Goal: Task Accomplishment & Management: Manage account settings

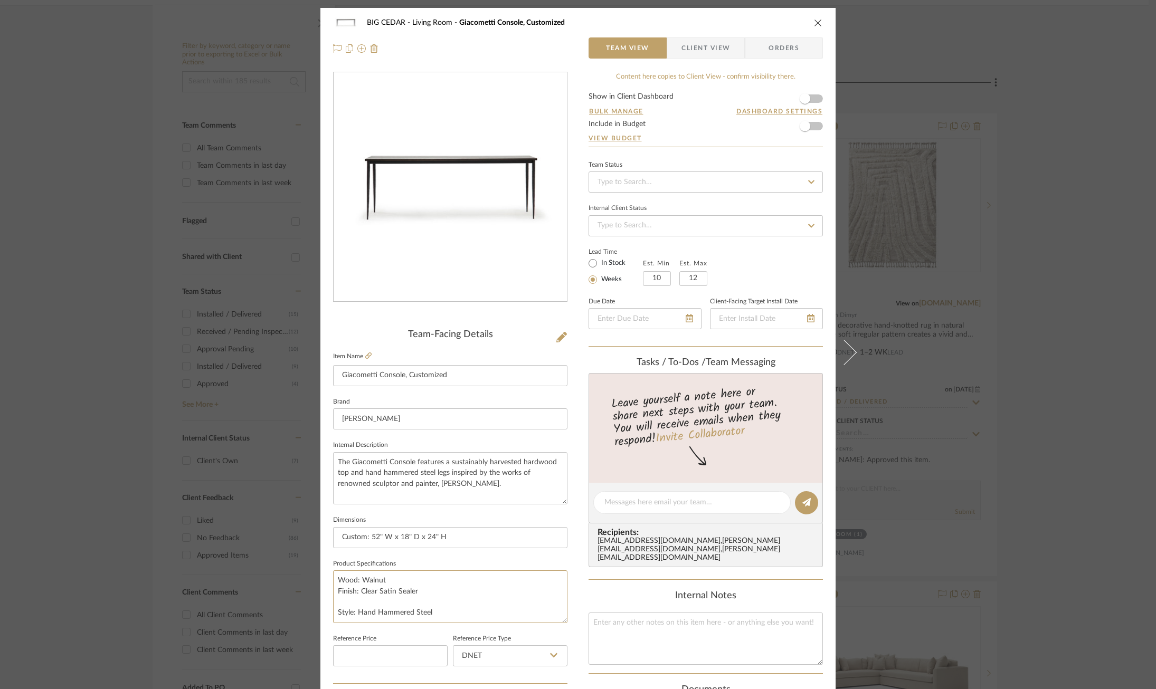
scroll to position [290, 0]
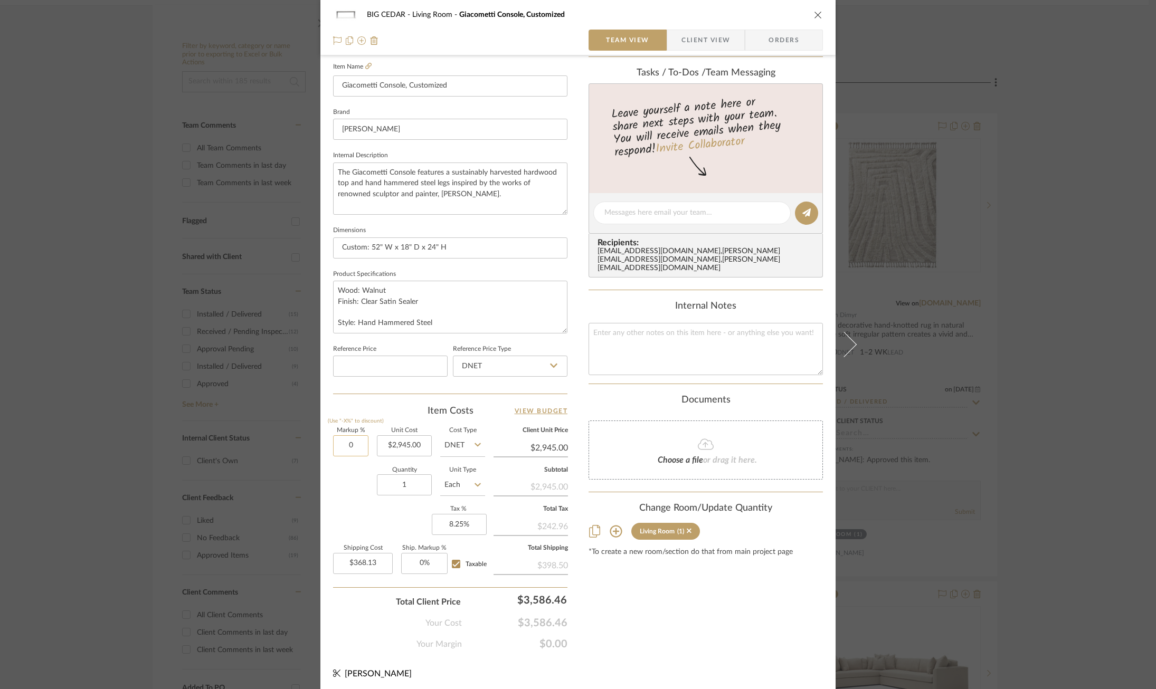
click at [346, 444] on input "0" at bounding box center [350, 446] width 35 height 21
type input "30%"
click at [367, 509] on div "Markup % (Use "-X%" to discount) 30% Unit Cost $2,945.00 Cost Type DNET Client …" at bounding box center [450, 505] width 234 height 154
type input "$3,828.50"
type input "$478.56"
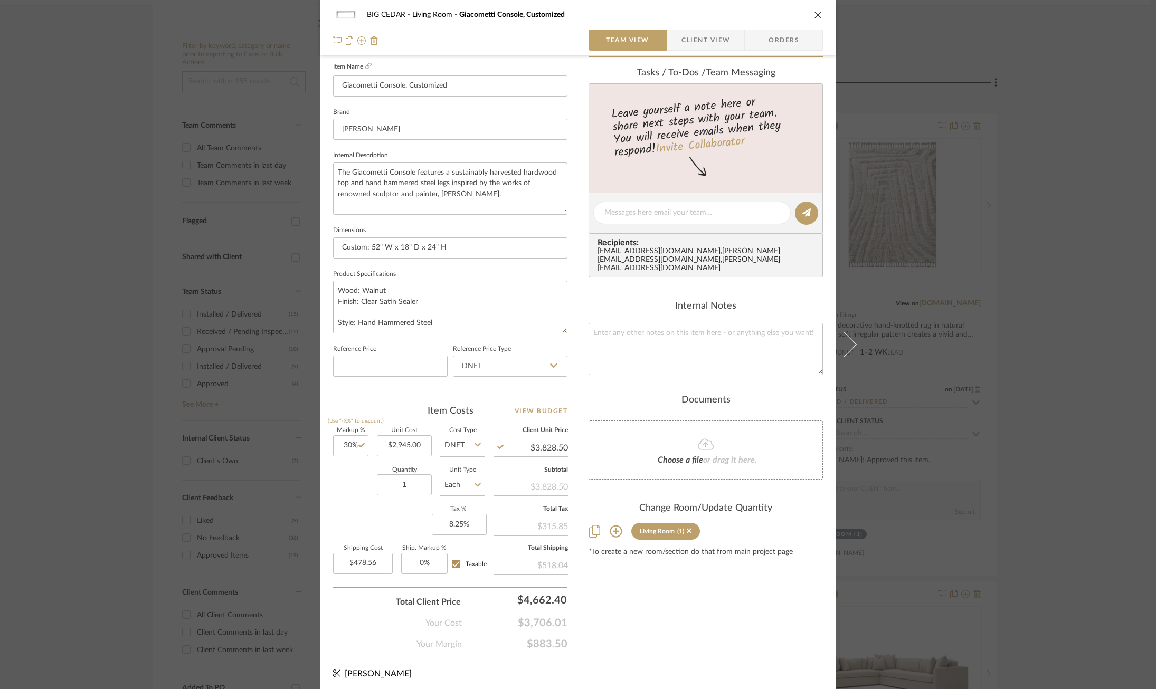
scroll to position [0, 0]
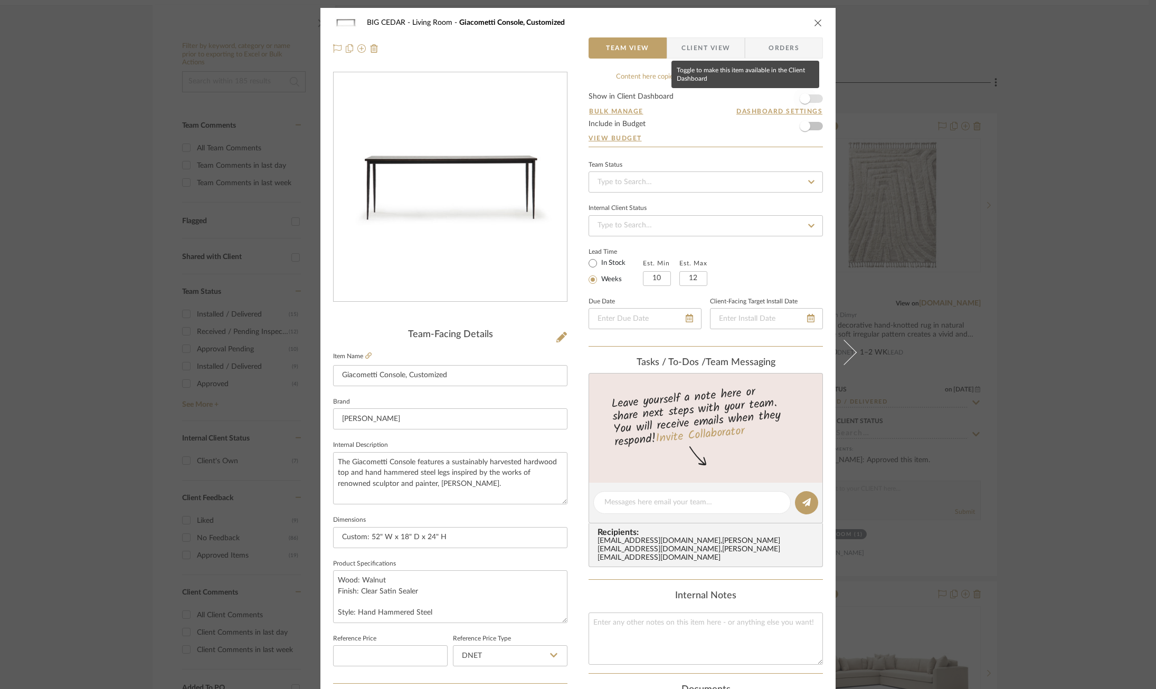
click at [809, 92] on span "button" at bounding box center [804, 98] width 23 height 23
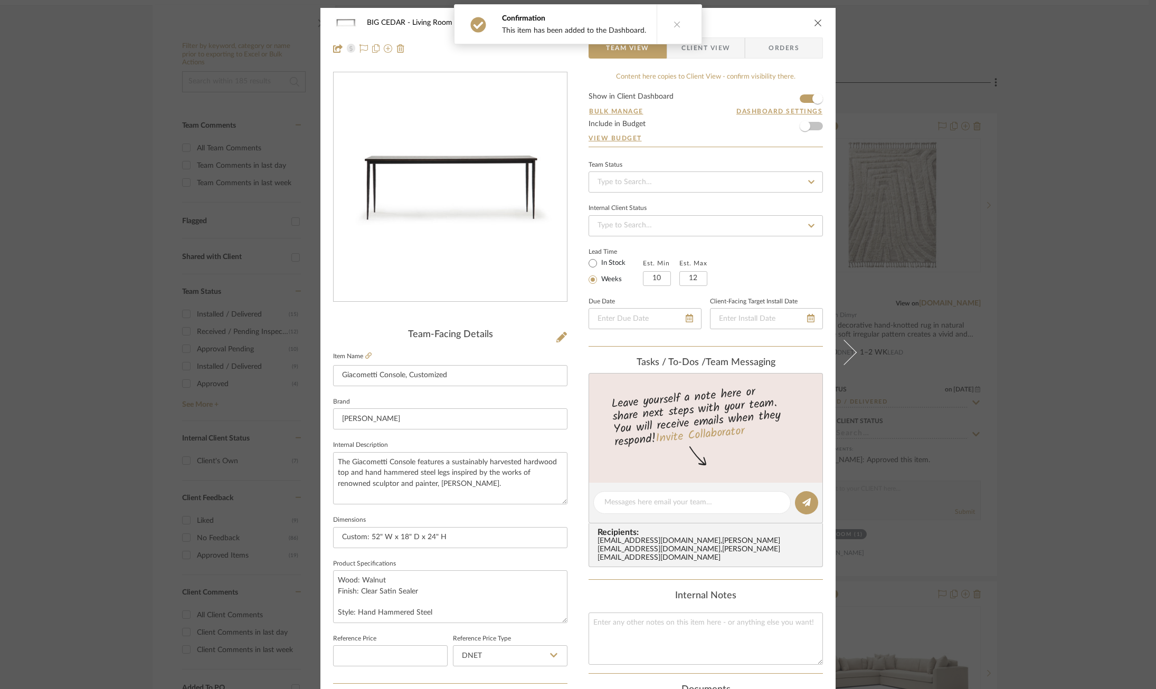
click at [732, 44] on span "Client View" at bounding box center [705, 47] width 77 height 21
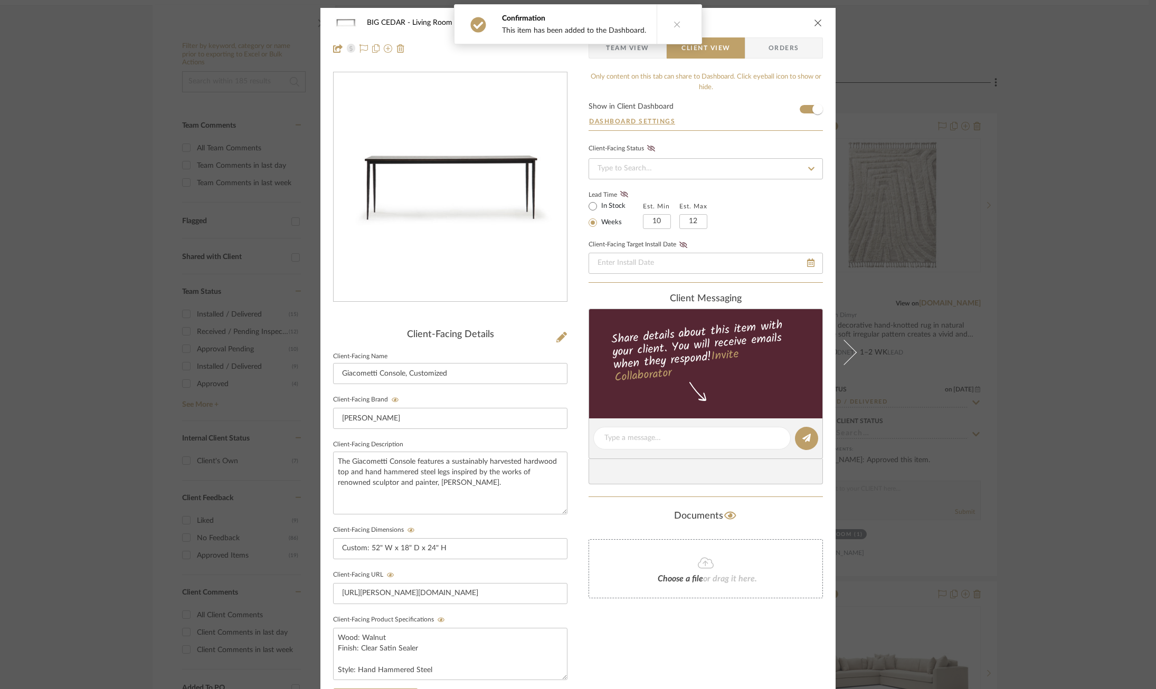
click at [631, 54] on span "Team View" at bounding box center [627, 47] width 43 height 21
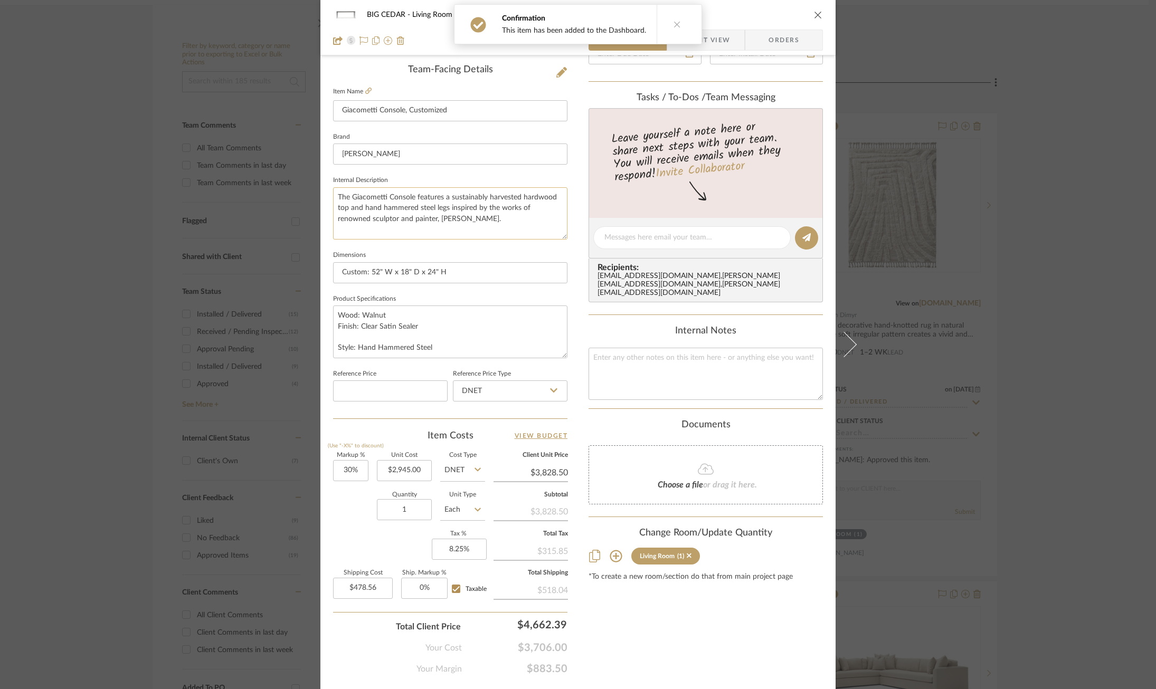
scroll to position [290, 0]
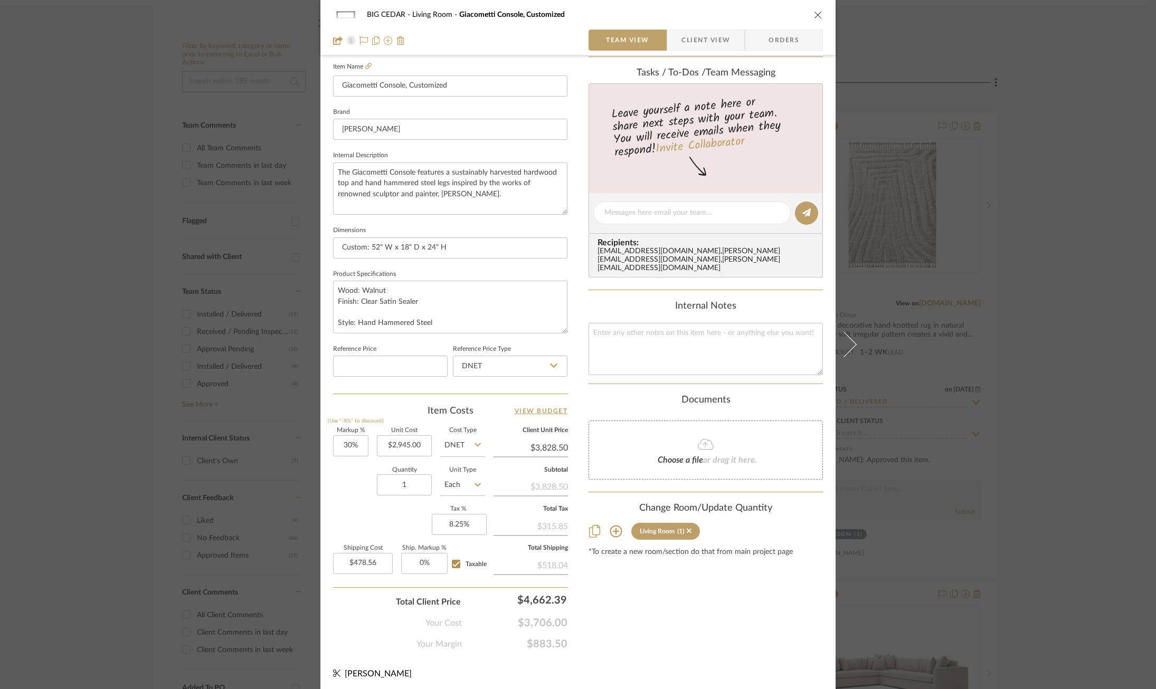
click at [210, 310] on div "BIG CEDAR Living Room Giacometti Console, Customized Team View Client View Orde…" at bounding box center [578, 344] width 1156 height 689
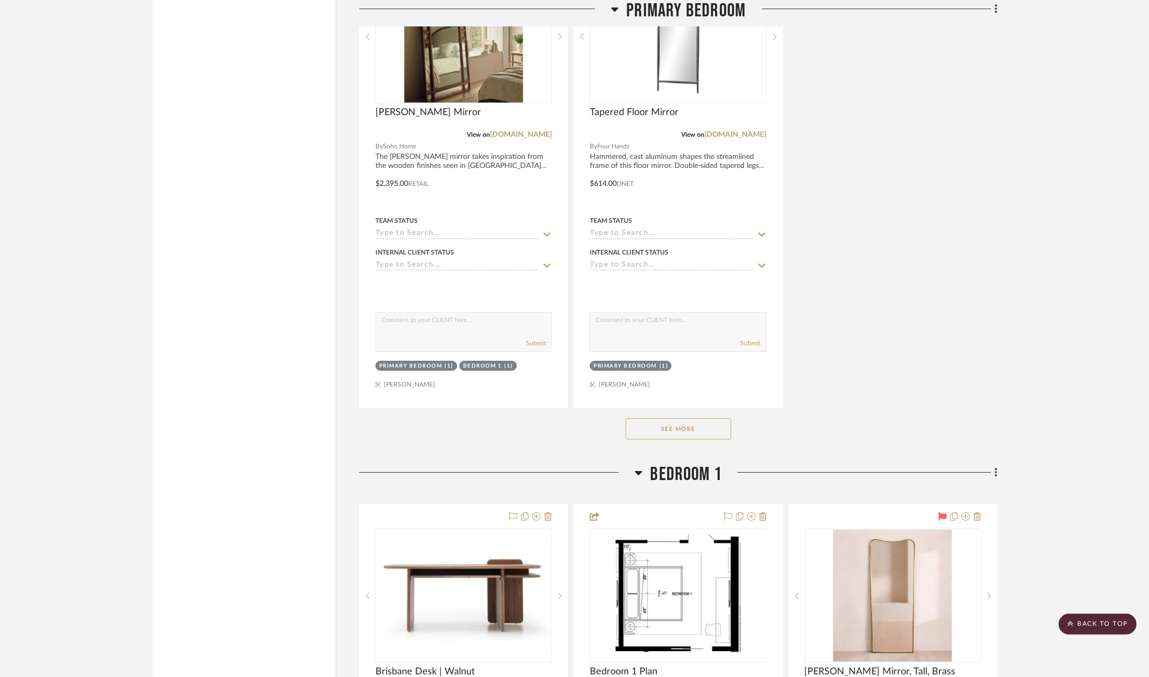
scroll to position [6275, 0]
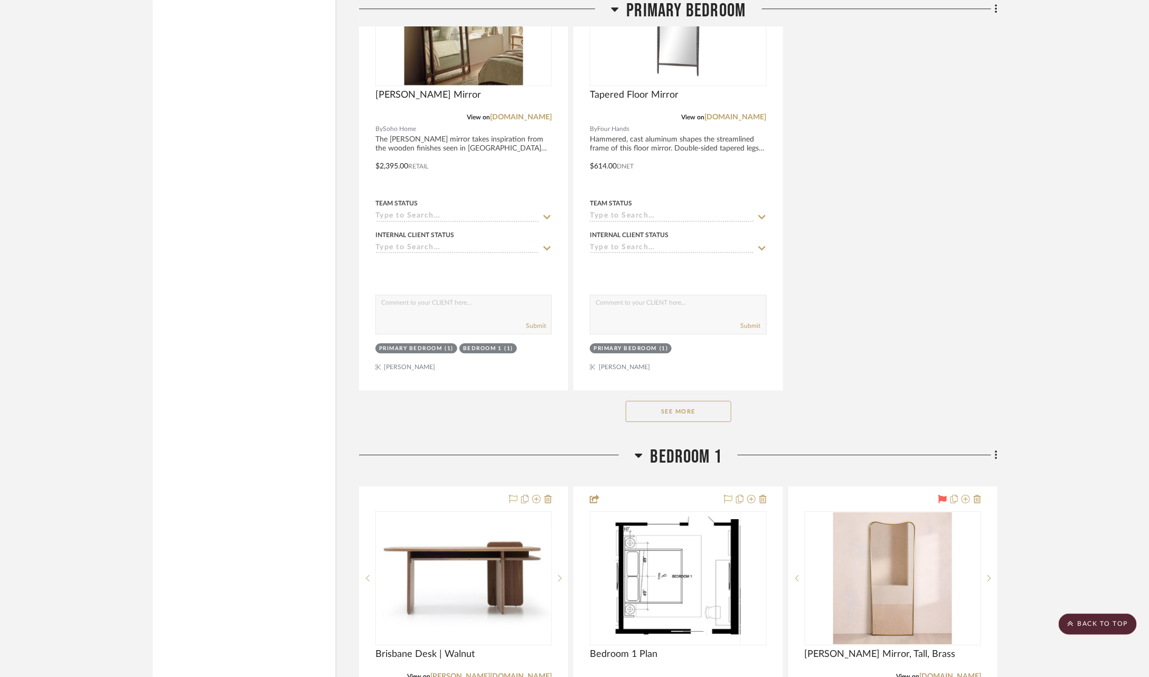
click at [692, 401] on button "See More" at bounding box center [679, 411] width 106 height 21
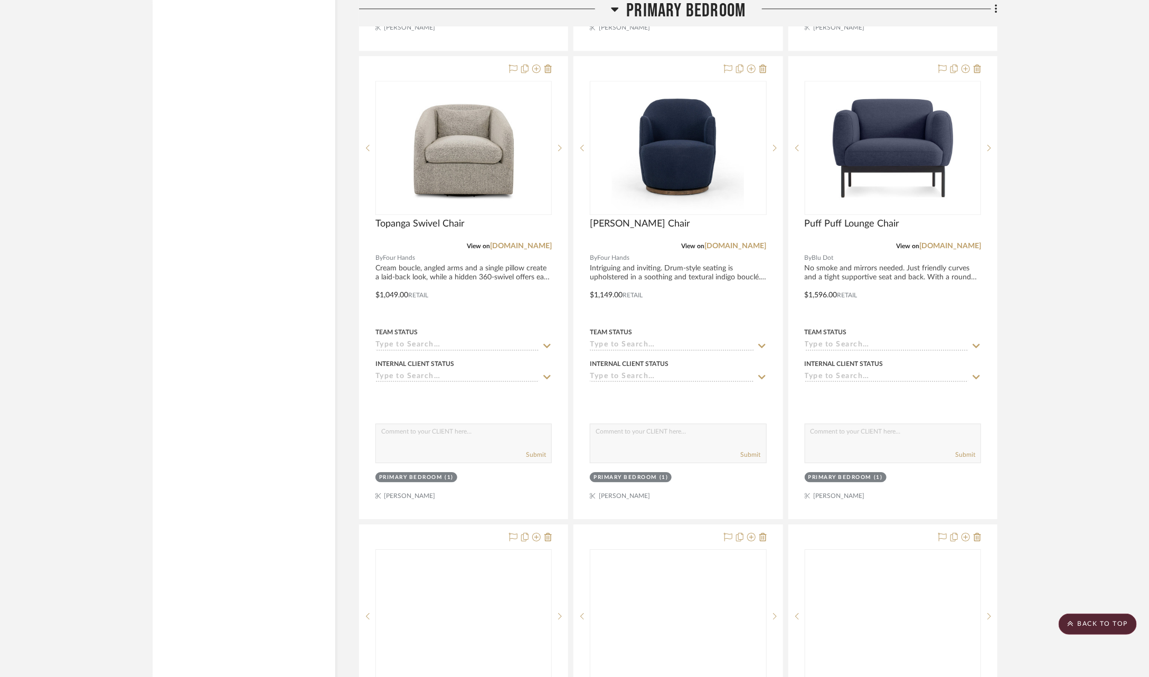
scroll to position [8509, 0]
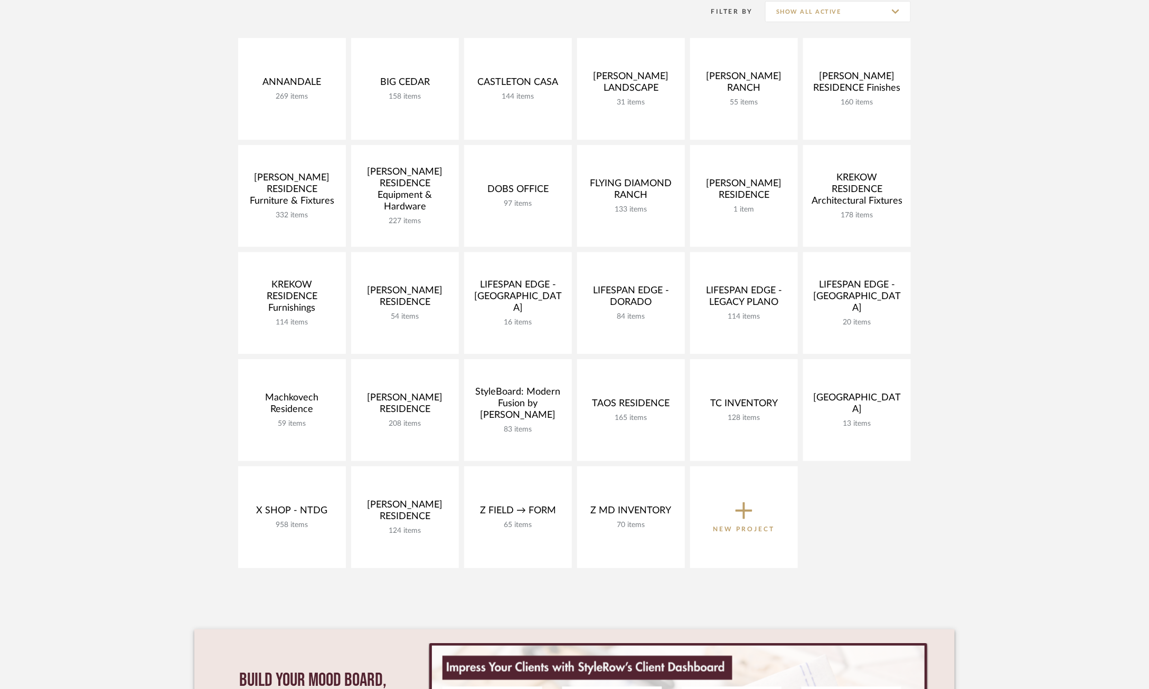
scroll to position [225, 0]
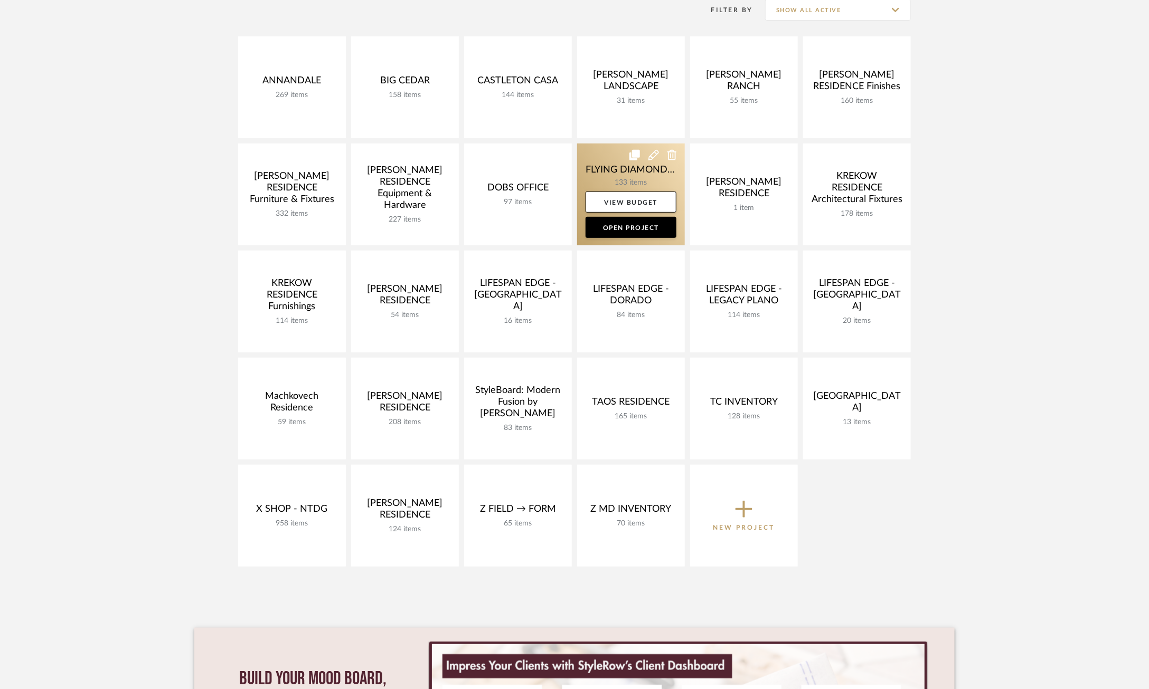
click at [615, 152] on link at bounding box center [631, 195] width 108 height 102
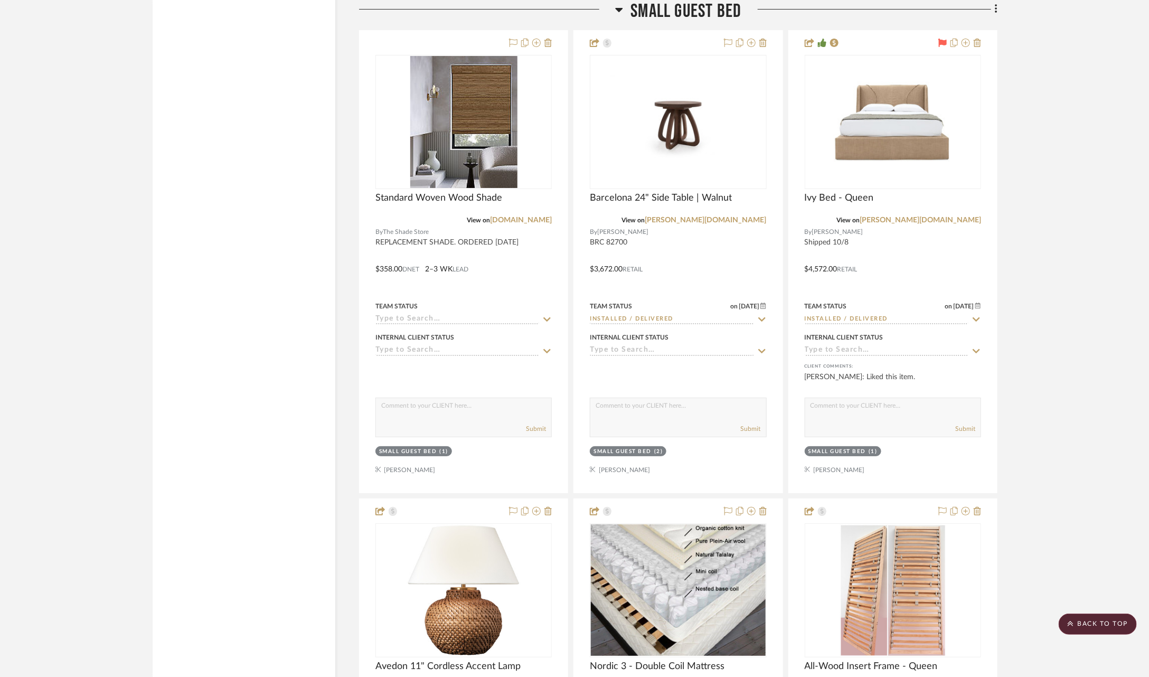
scroll to position [6730, 0]
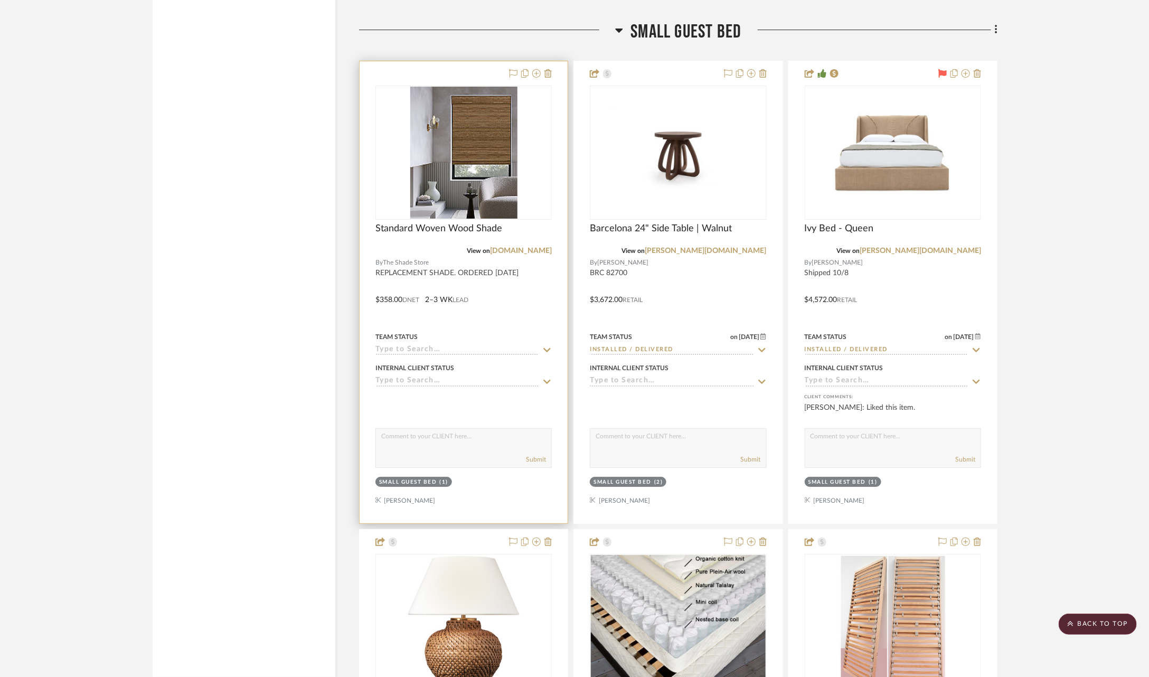
click at [548, 348] on icon at bounding box center [547, 350] width 7 height 4
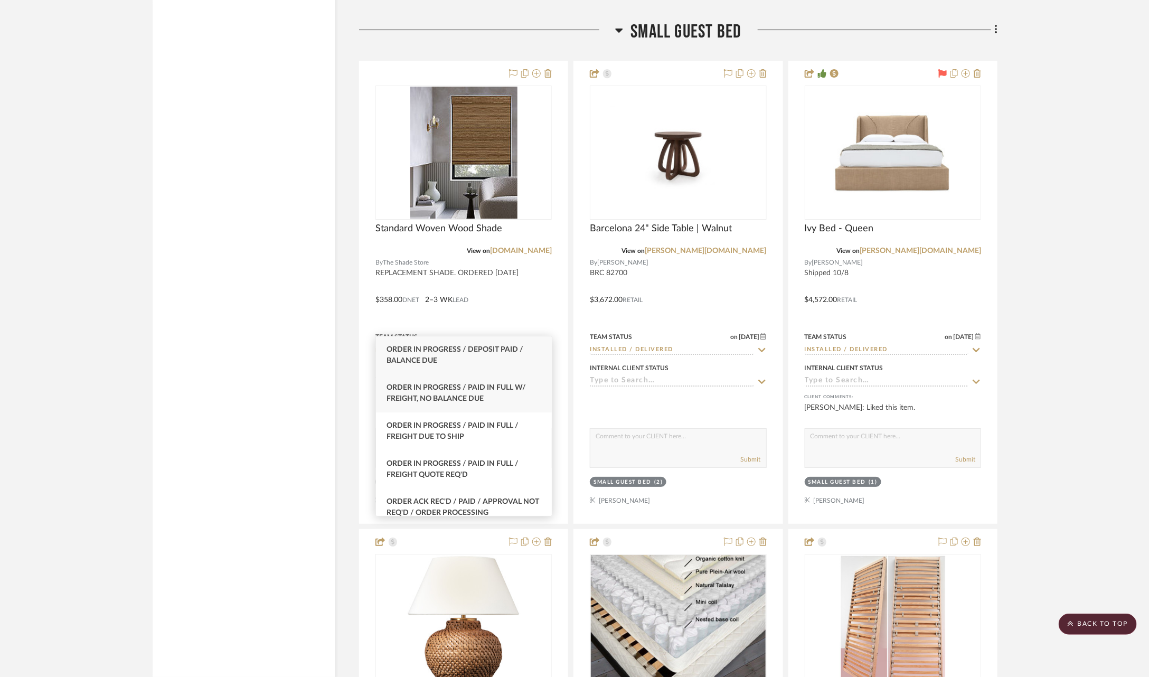
type input "paid"
click at [488, 408] on div "Order In Progress / Paid In Full w/ Freight, No Balance due" at bounding box center [464, 393] width 176 height 38
type input "9/30/2025"
type input "Order In Progress / Paid In Full w/ Freight, No Balance due"
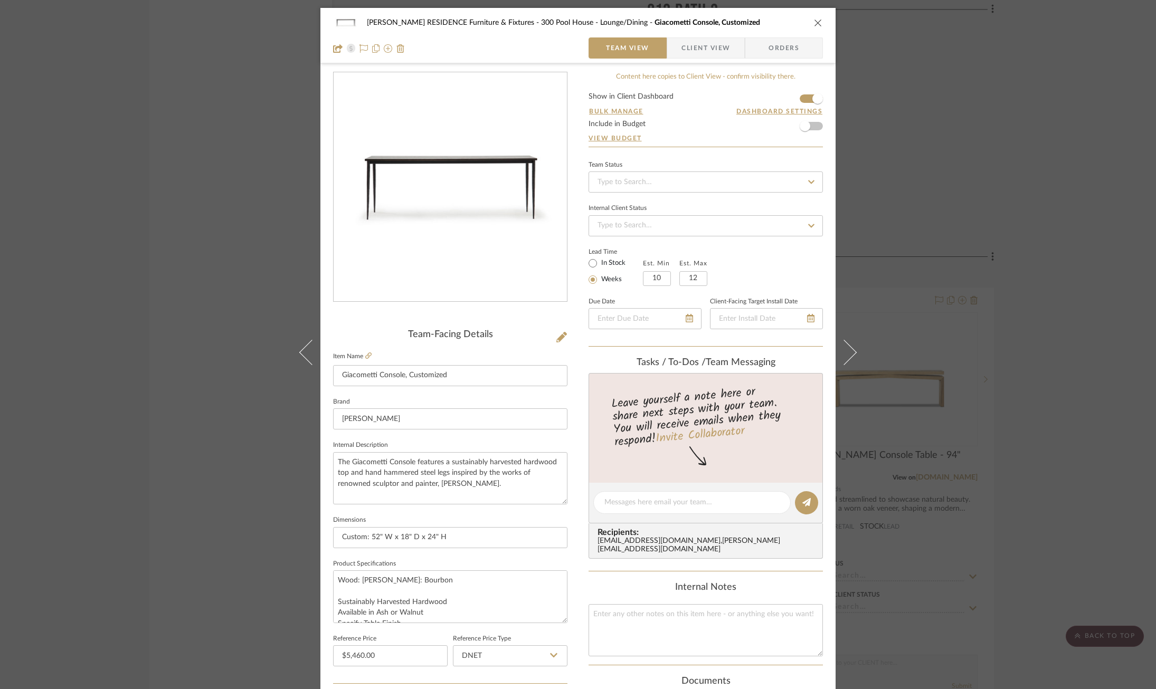
scroll to position [274, 0]
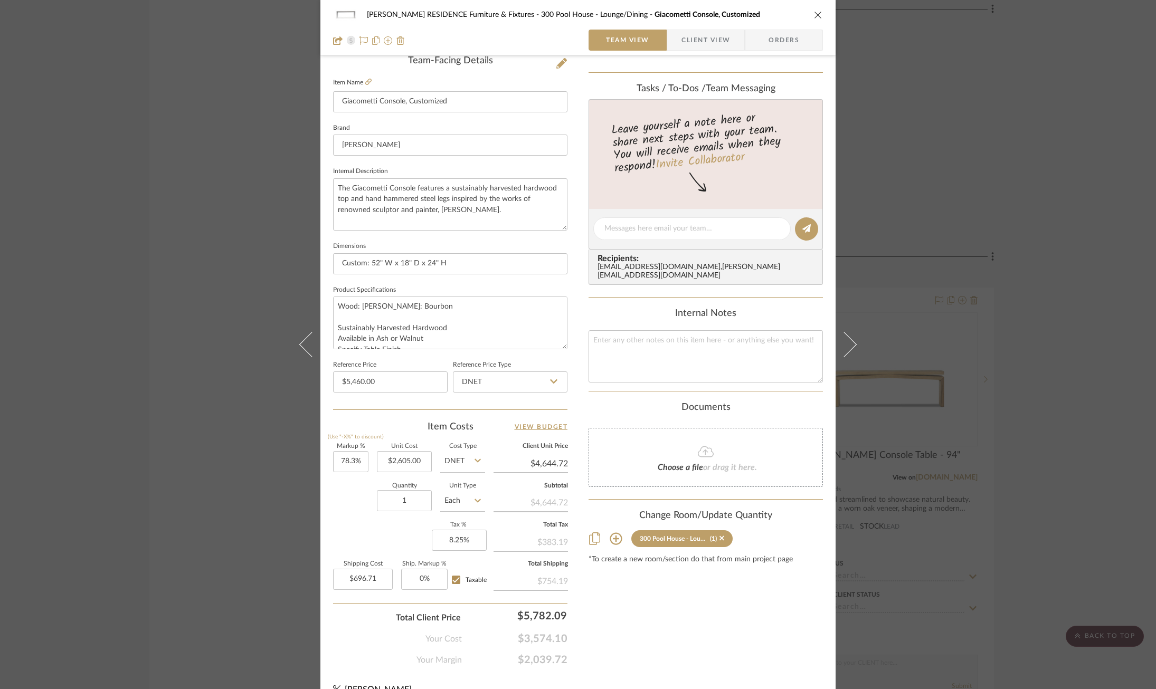
click at [228, 380] on div "[PERSON_NAME] RESIDENCE Furniture & Fixtures 300 Pool House - Lounge/Dining Gia…" at bounding box center [578, 344] width 1156 height 689
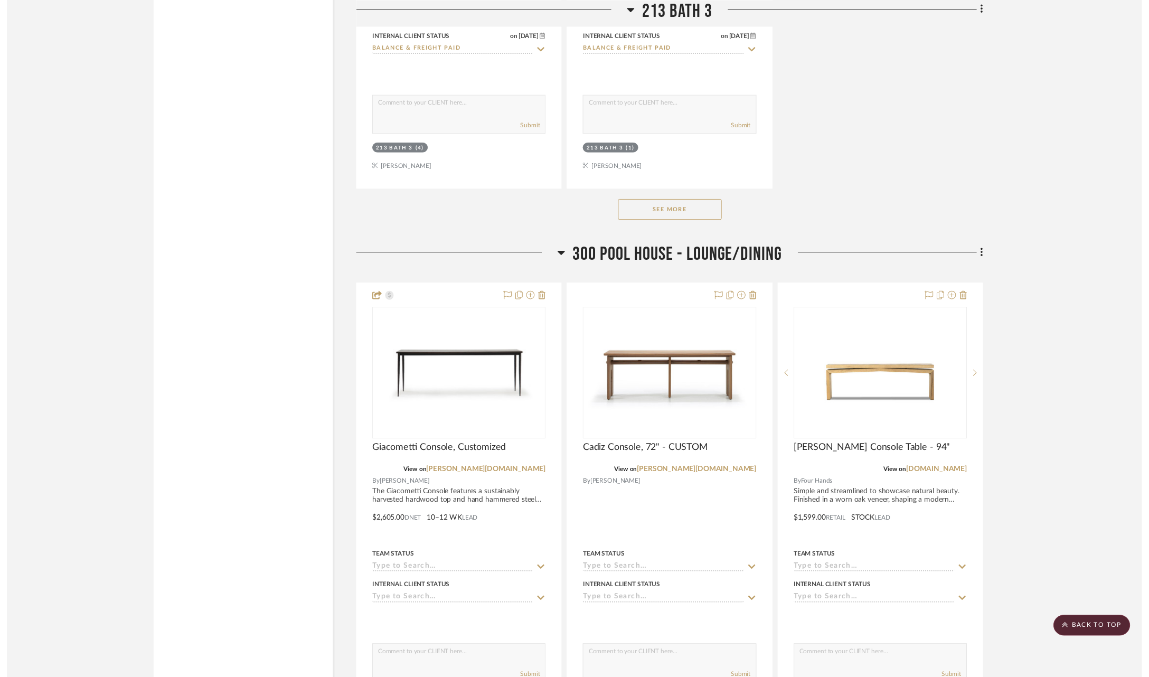
scroll to position [32955, 3]
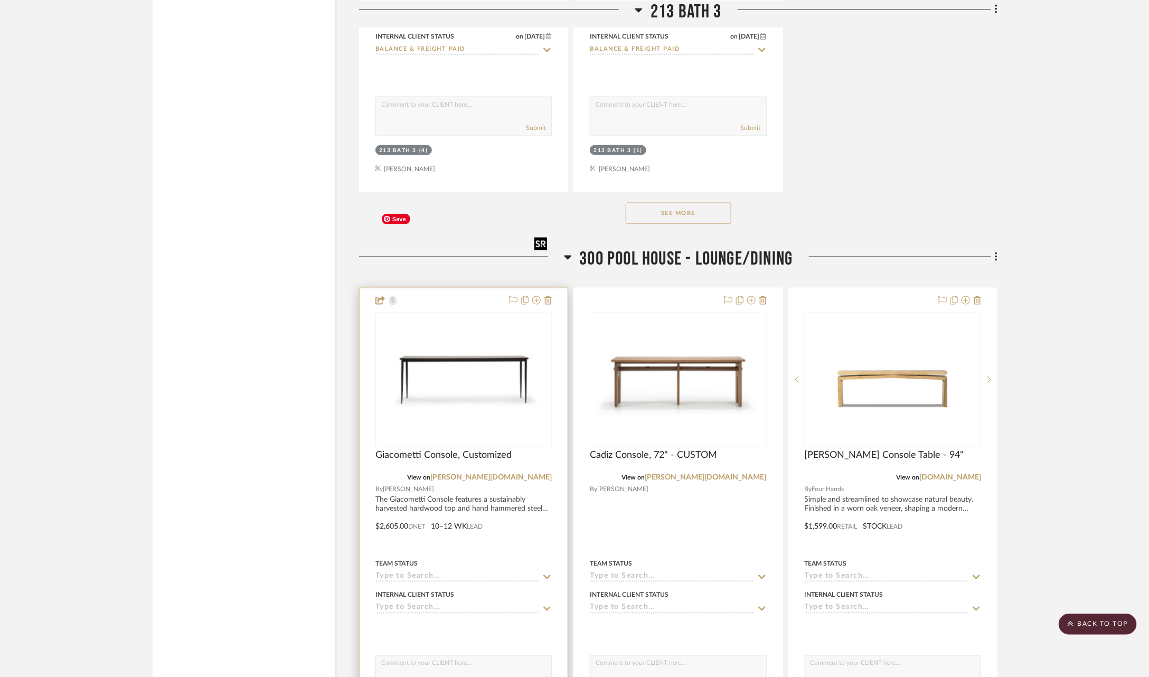
click at [452, 319] on img "0" at bounding box center [463, 379] width 174 height 120
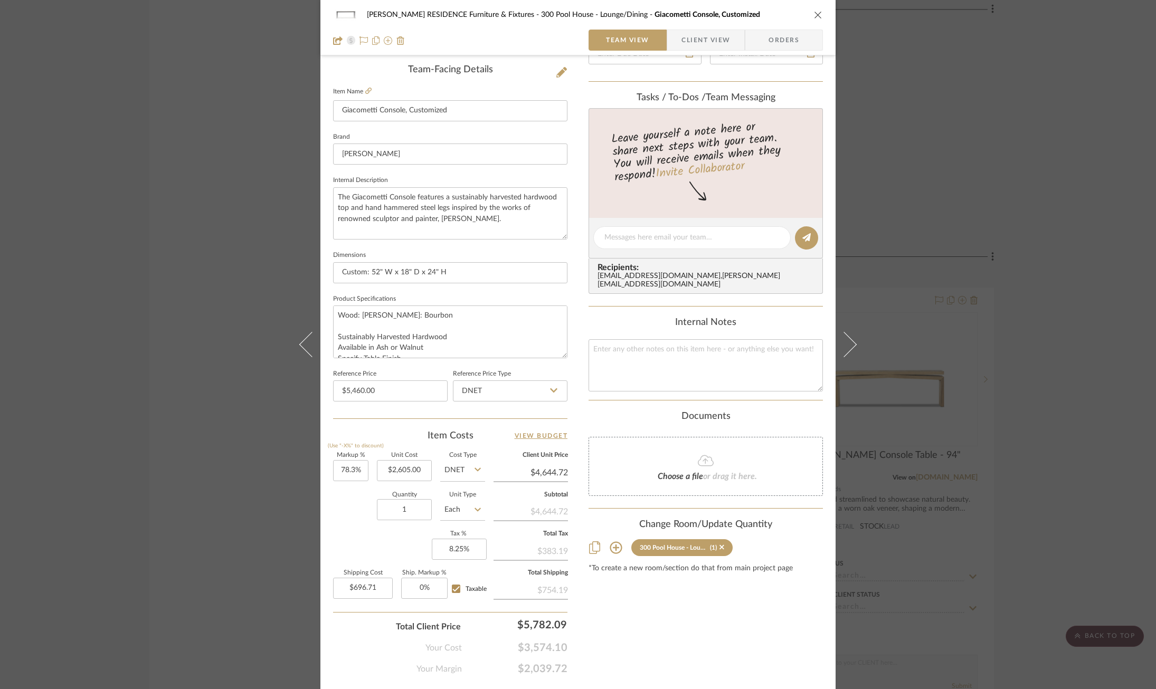
scroll to position [290, 0]
